Goal: Task Accomplishment & Management: Manage account settings

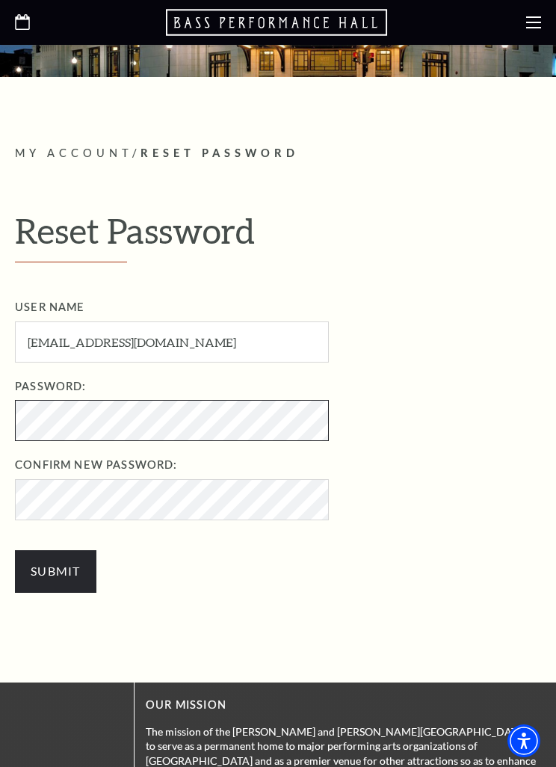
scroll to position [206, 0]
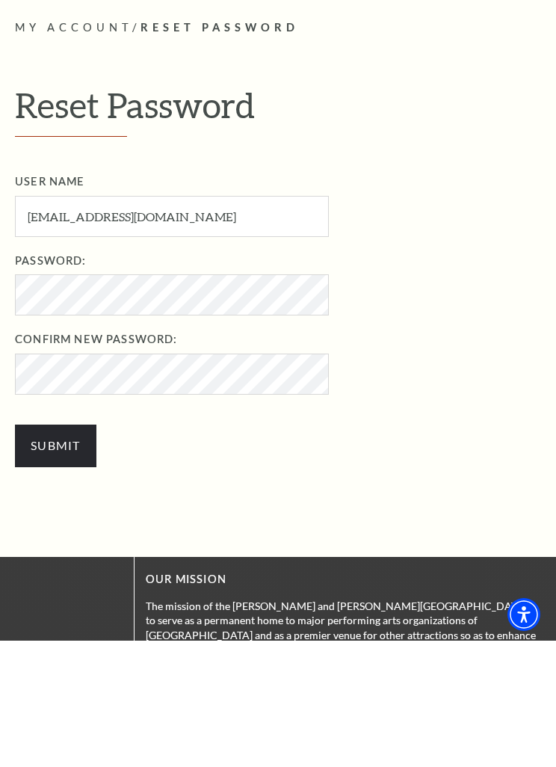
click at [52, 551] on input "Submit" at bounding box center [56, 572] width 82 height 42
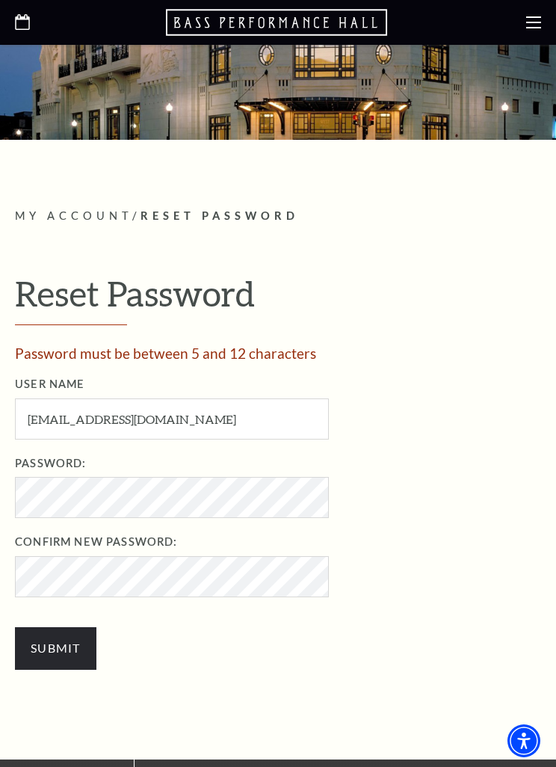
scroll to position [146, 0]
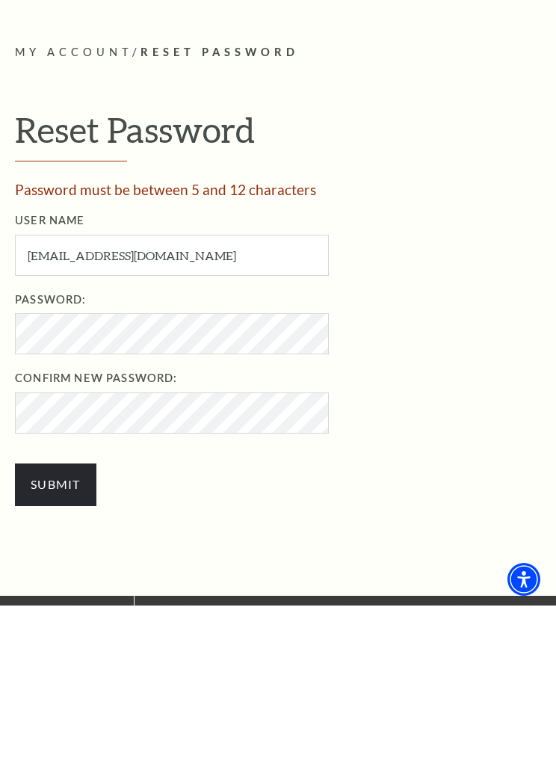
click at [55, 625] on input "Submit" at bounding box center [56, 646] width 82 height 42
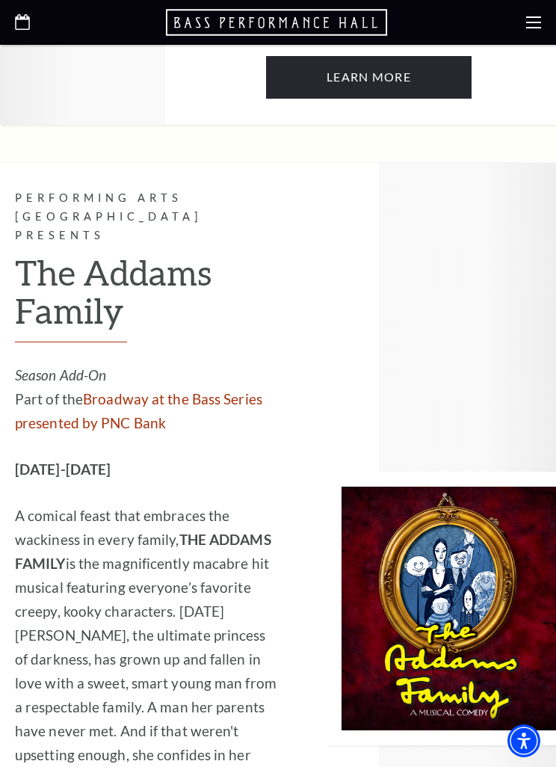
scroll to position [1334, 0]
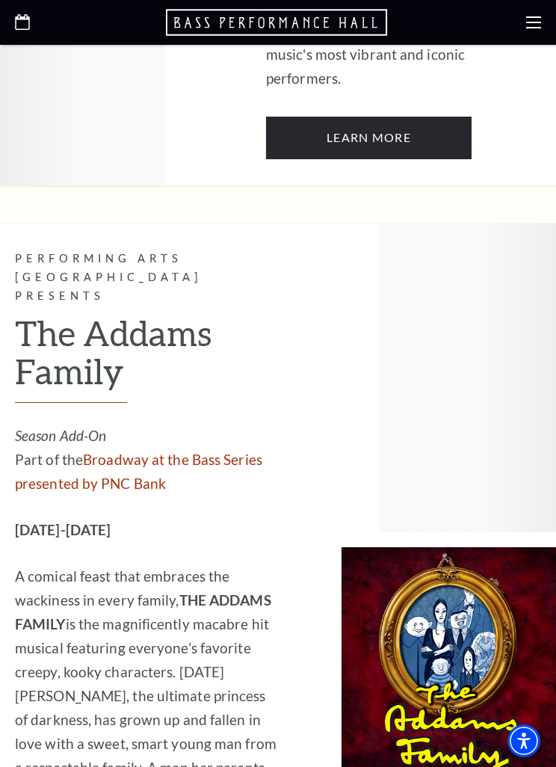
click at [538, 23] on use at bounding box center [533, 22] width 15 height 12
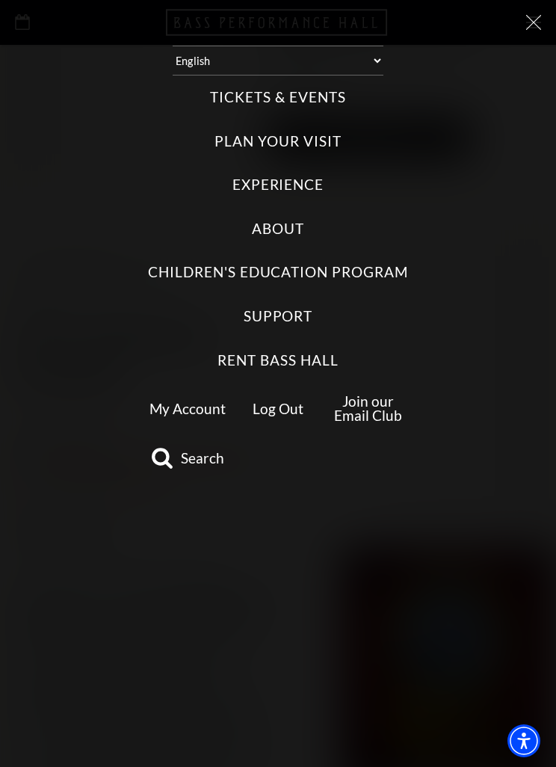
click at [309, 91] on label "Tickets & Events" at bounding box center [277, 97] width 135 height 20
click at [0, 0] on Events "Tickets & Events" at bounding box center [0, 0] width 0 height 0
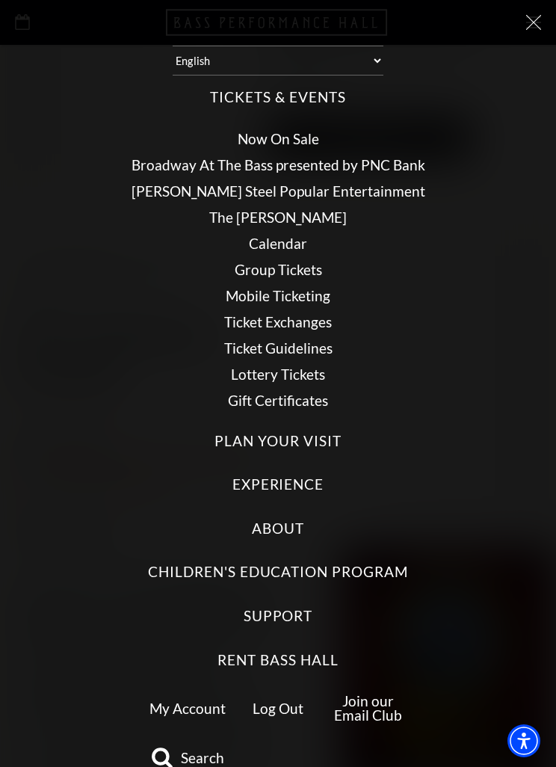
click at [286, 235] on link "Calendar" at bounding box center [278, 243] width 58 height 17
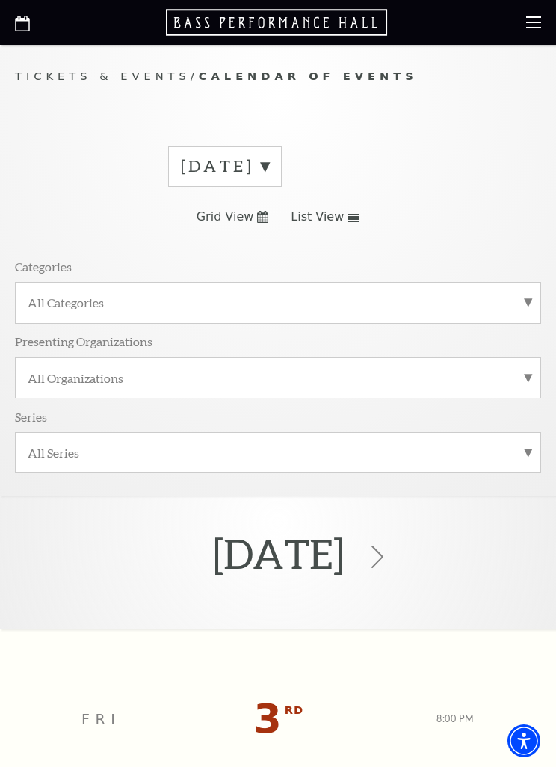
scroll to position [37, 0]
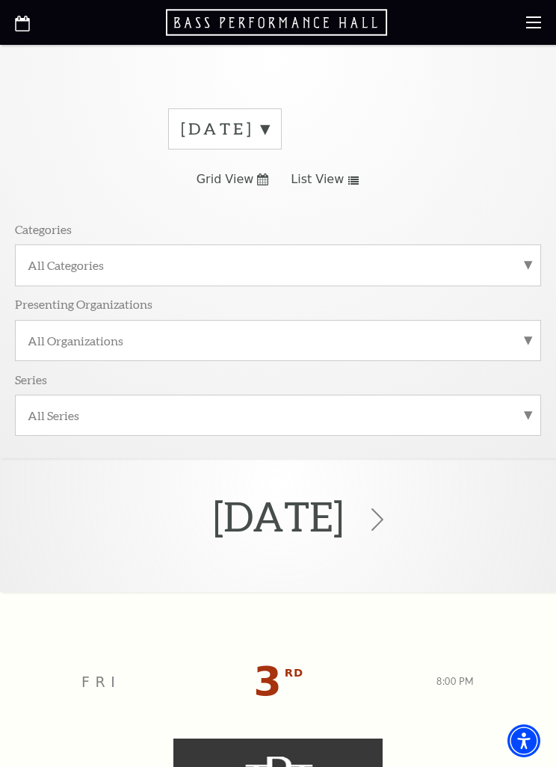
click at [267, 181] on icon at bounding box center [262, 179] width 11 height 12
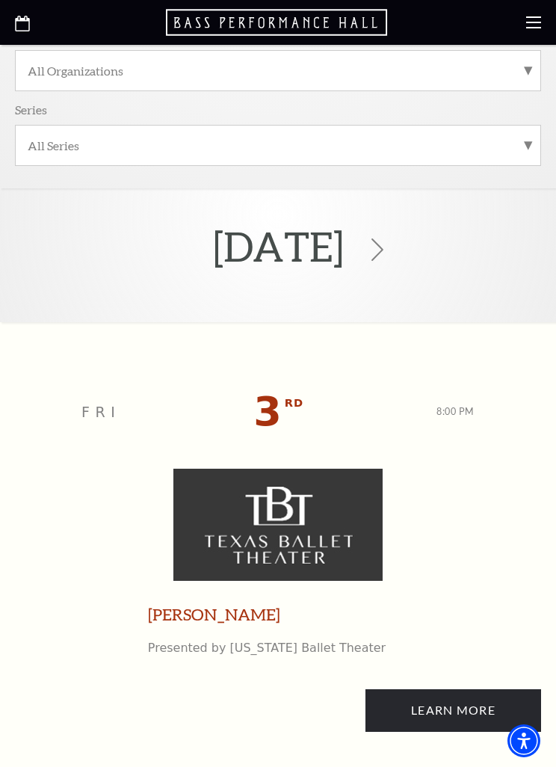
scroll to position [0, 0]
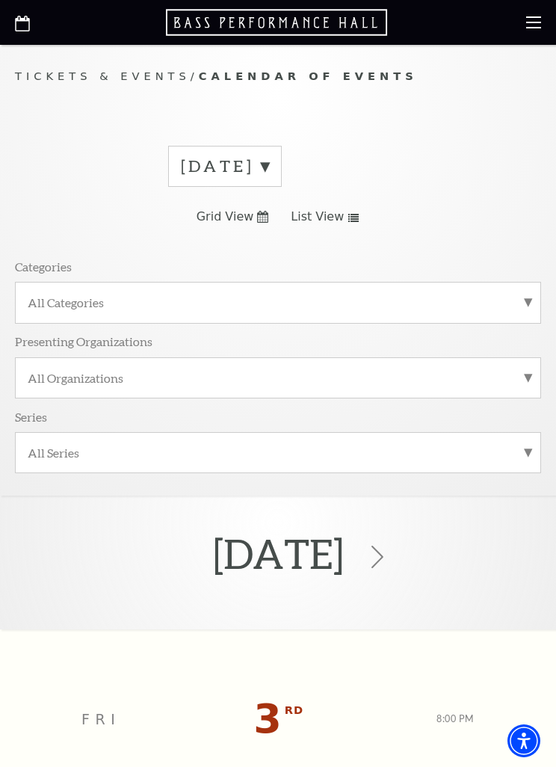
click at [259, 221] on icon at bounding box center [262, 217] width 11 height 12
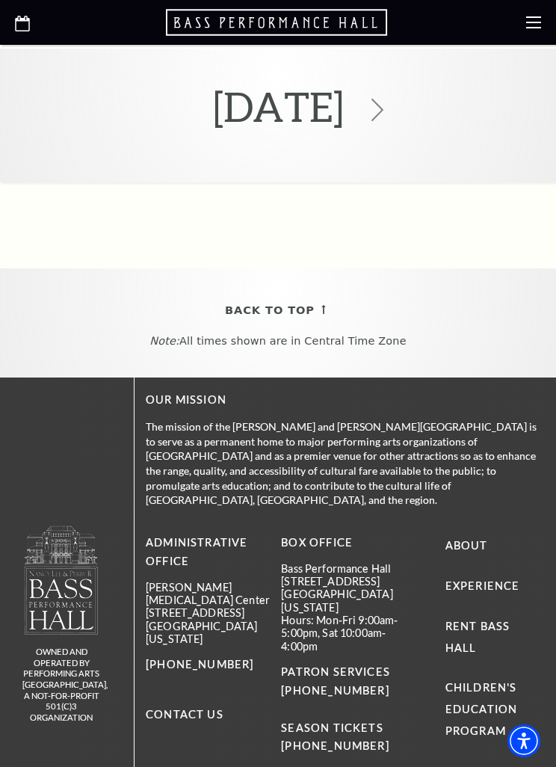
scroll to position [6737, 0]
